Goal: Transaction & Acquisition: Purchase product/service

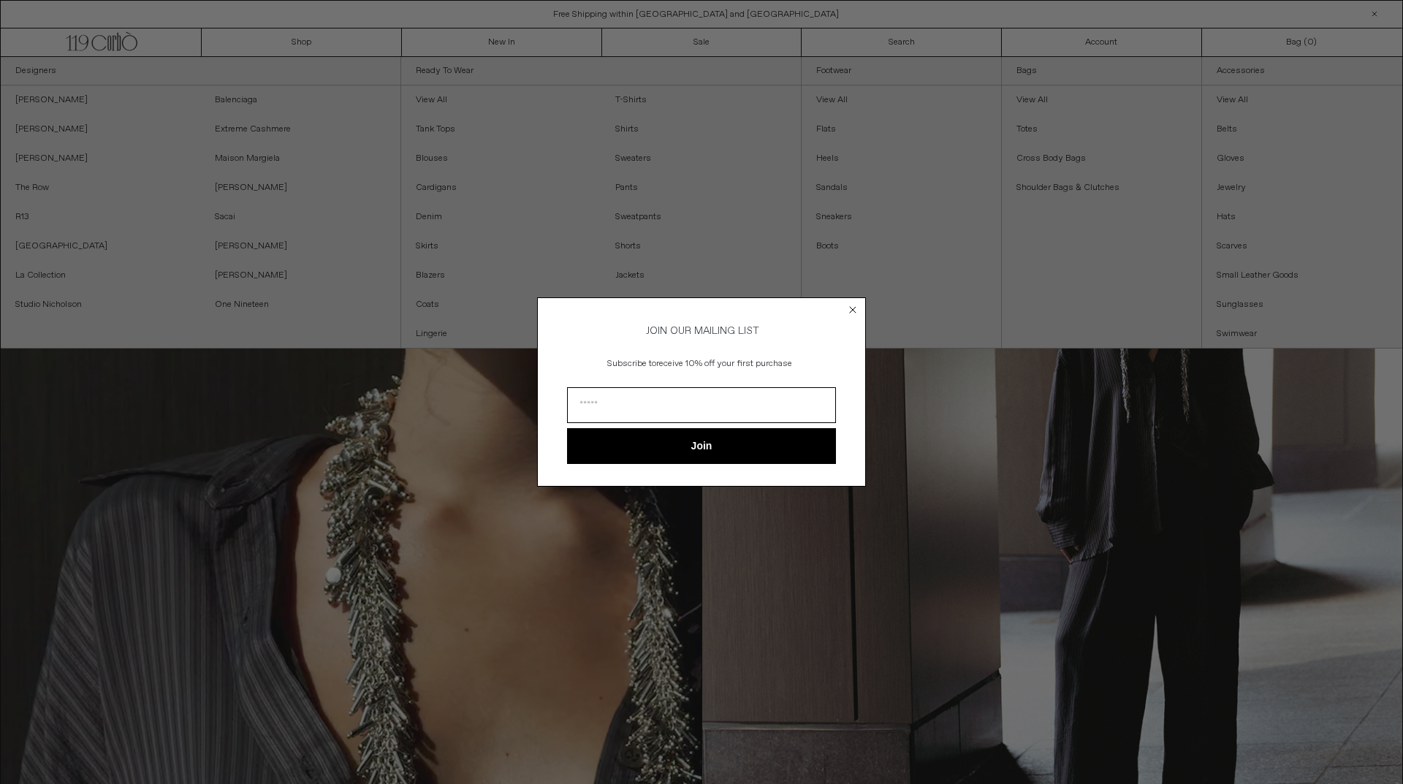
click at [373, 110] on div "Close dialog JOIN OUR MAILING LIST Subscribe to receive 10% off your first purc…" at bounding box center [701, 392] width 1403 height 784
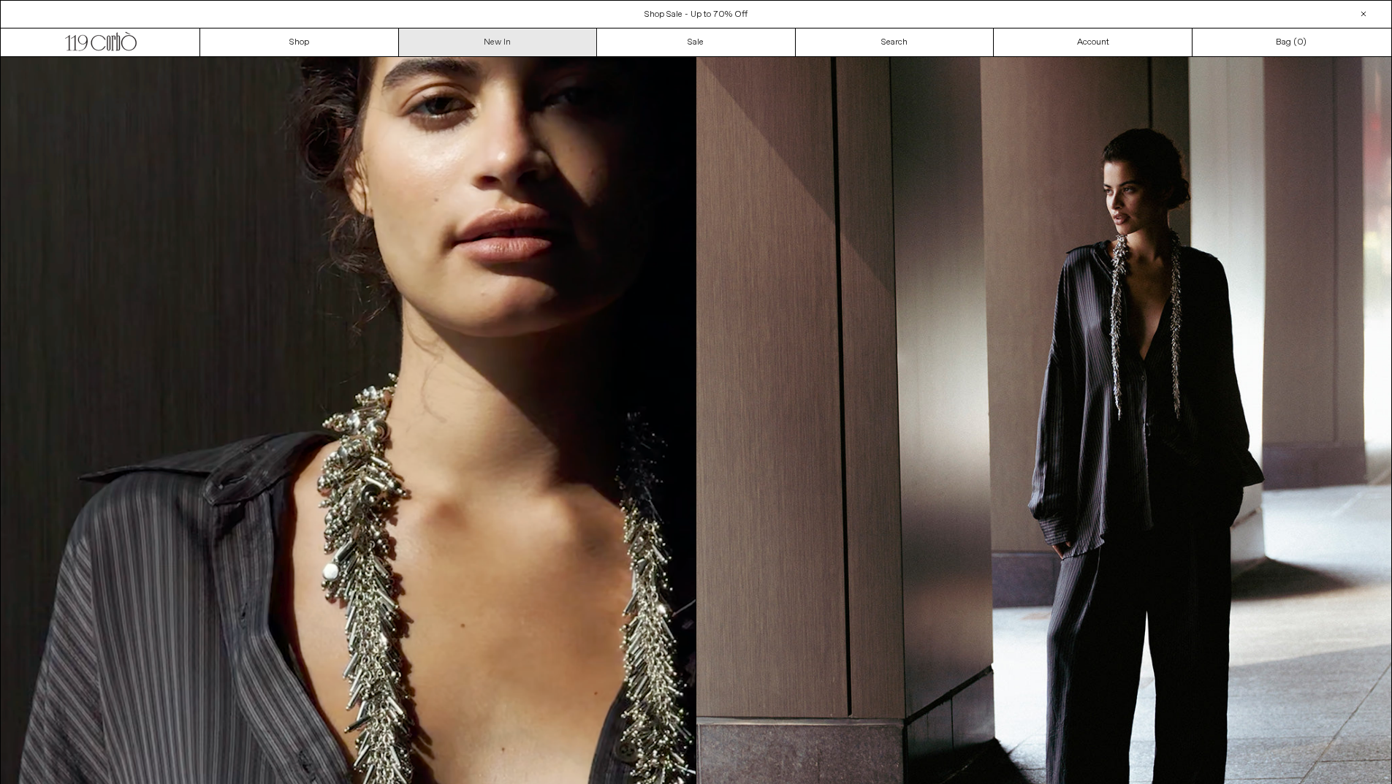
click at [412, 44] on link "New In" at bounding box center [498, 43] width 199 height 28
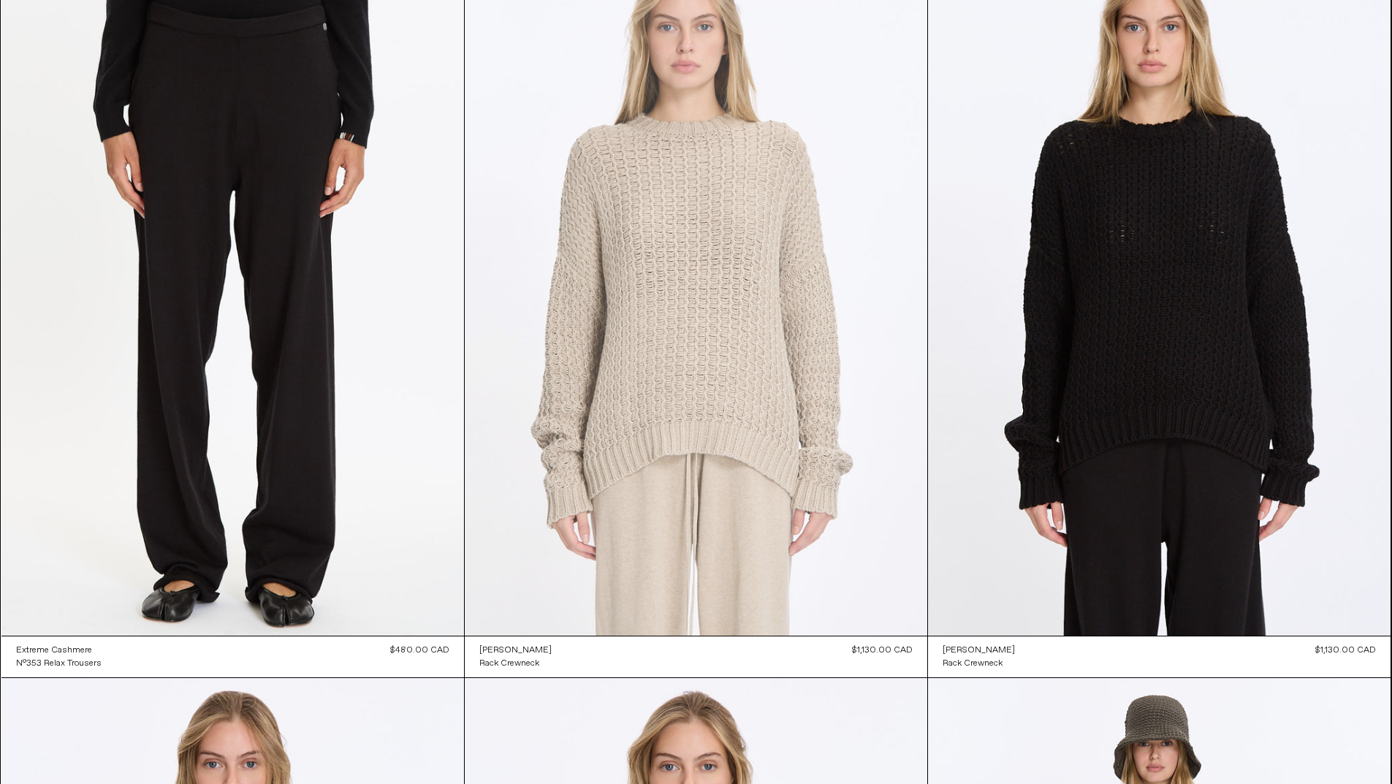
scroll to position [31087, 0]
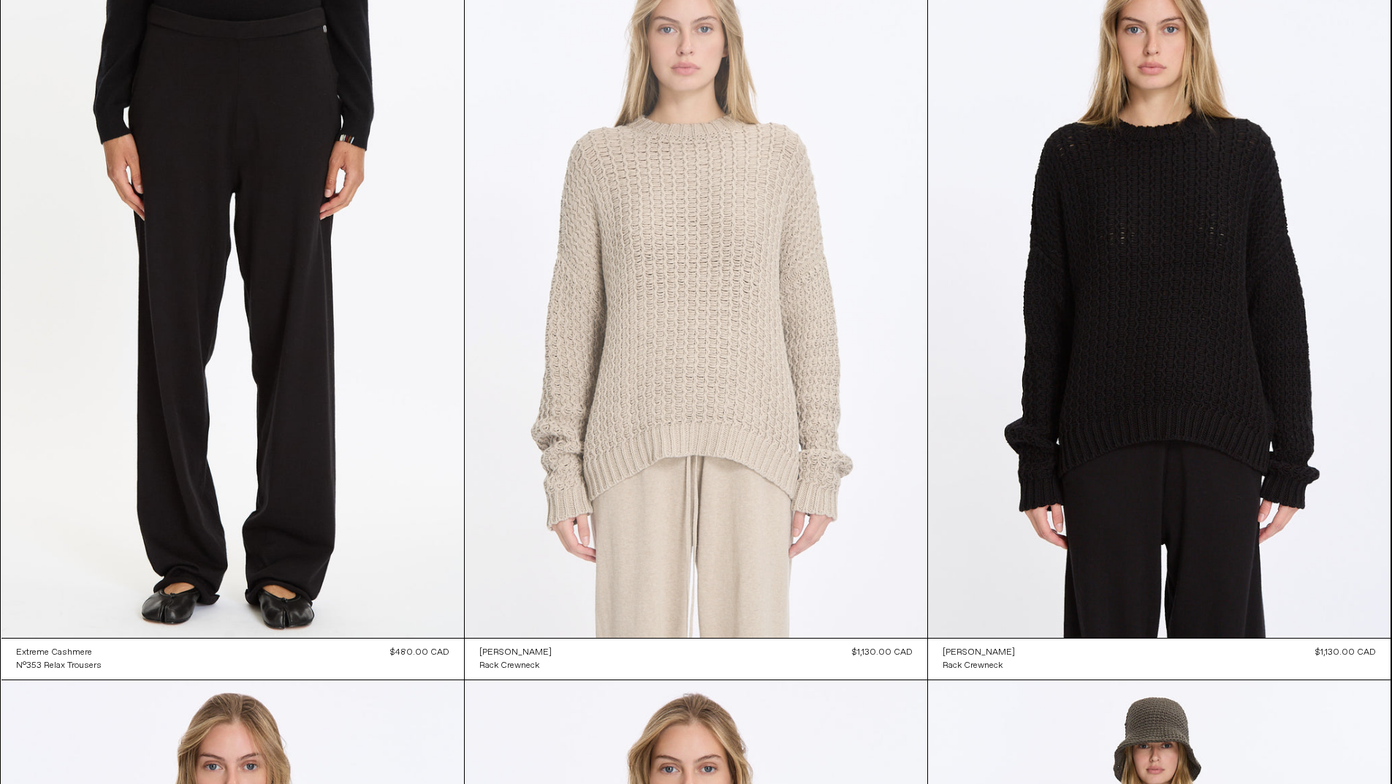
click at [689, 338] on at bounding box center [696, 291] width 463 height 694
click at [826, 285] on at bounding box center [696, 291] width 463 height 694
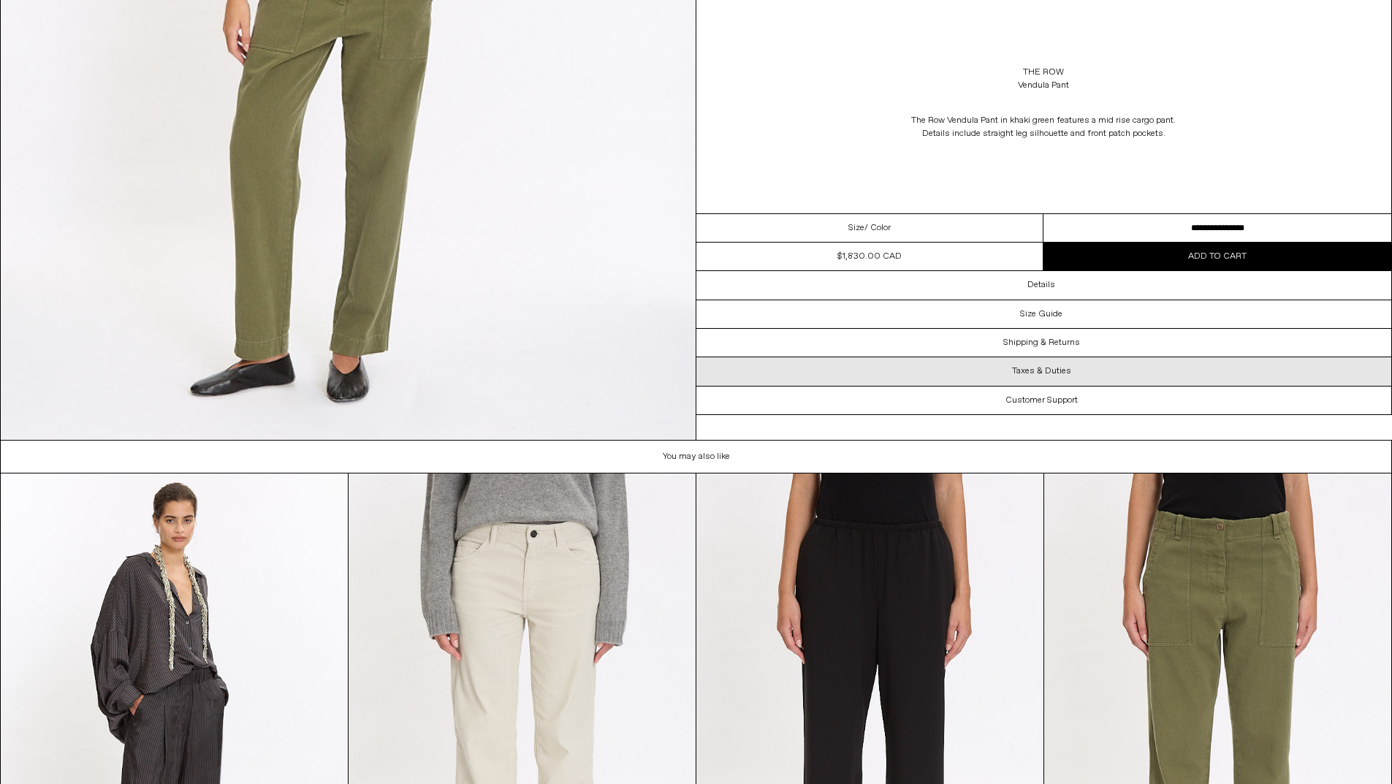
scroll to position [3466, 0]
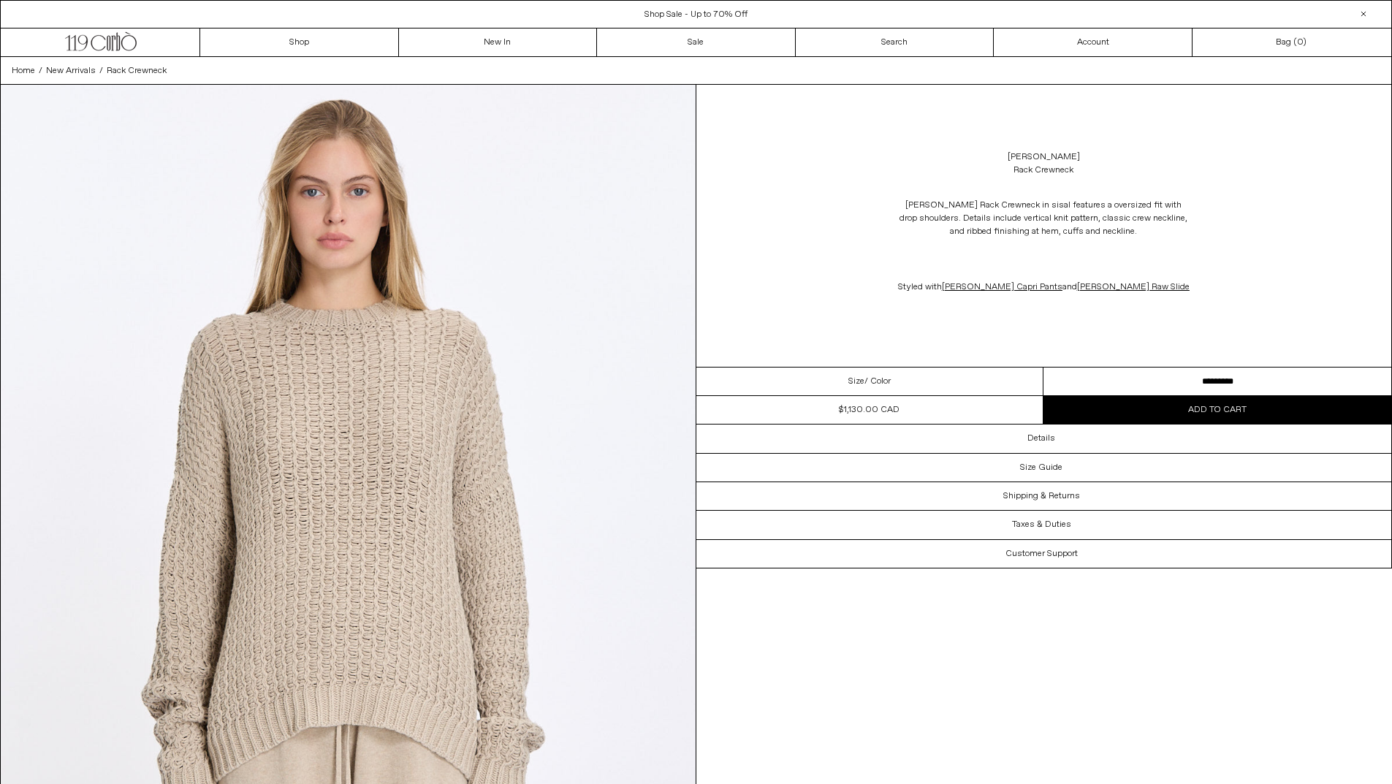
drag, startPoint x: 995, startPoint y: 390, endPoint x: 906, endPoint y: 333, distance: 106.2
click at [957, 376] on div "[PERSON_NAME] Rack Crewneck [PERSON_NAME] Rack Crewneck in sisal features a ove…" at bounding box center [1045, 327] width 697 height 484
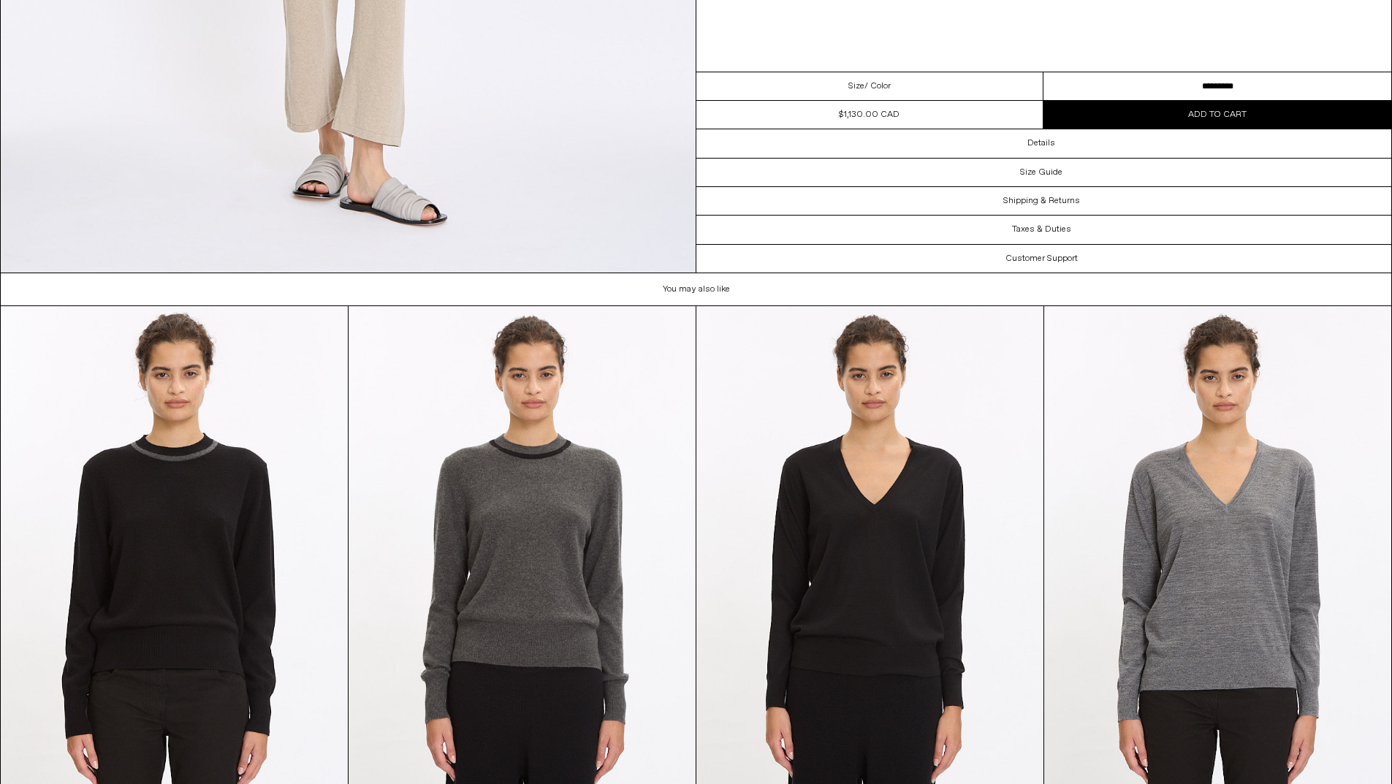
scroll to position [3402, 0]
